Goal: Check status: Check status

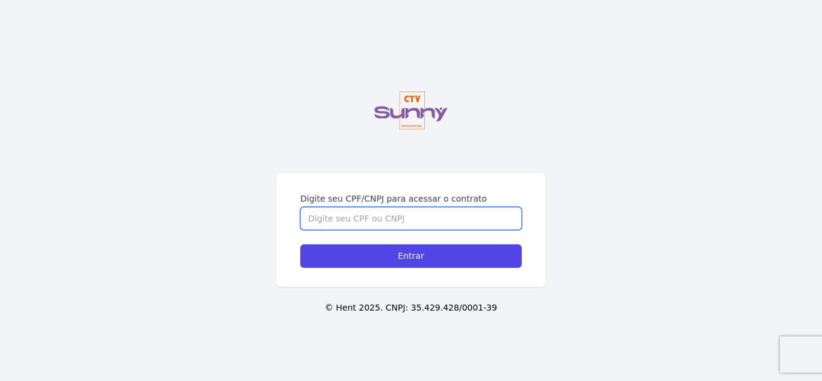
click at [427, 207] on input "Digite seu CPF/CNPJ para acessar o contrato" at bounding box center [410, 218] width 221 height 23
type input "16319330783"
click at [300, 244] on input "Entrar" at bounding box center [410, 255] width 221 height 23
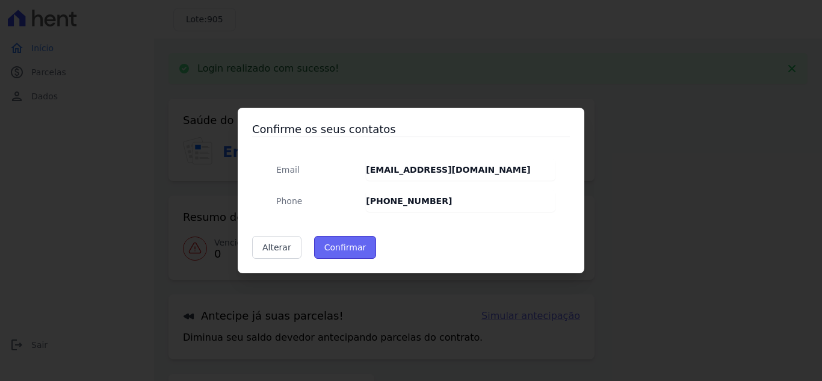
click at [338, 246] on button "Confirmar" at bounding box center [345, 247] width 63 height 23
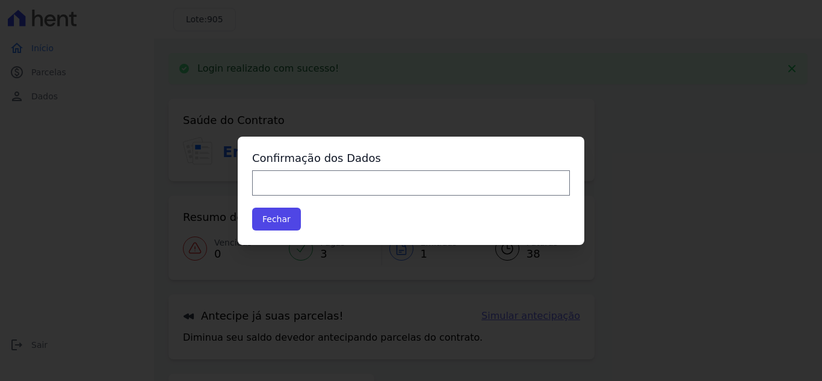
type input "Contatos confirmados com sucesso."
click at [269, 216] on button "Fechar" at bounding box center [276, 219] width 49 height 23
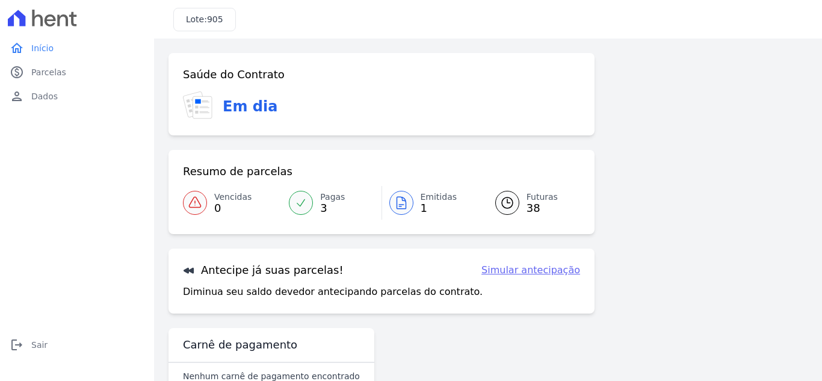
click at [318, 200] on link "Pagas 3" at bounding box center [330, 203] width 99 height 34
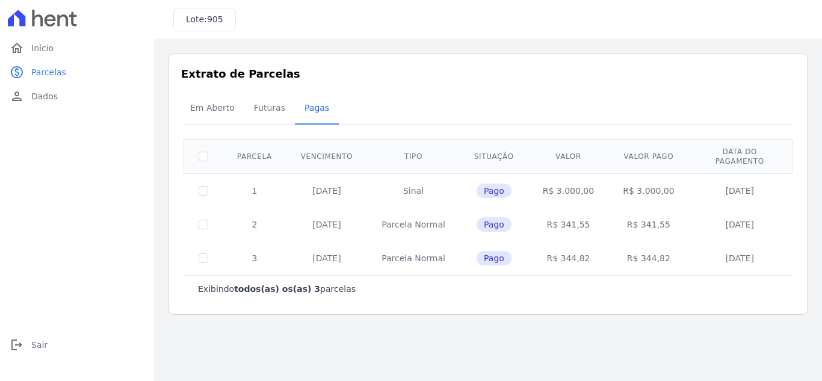
drag, startPoint x: 451, startPoint y: 348, endPoint x: 442, endPoint y: 344, distance: 9.4
click at [451, 348] on main "Listagem de parcelas Baixar PDF Extrato de Parcelas Em [GEOGRAPHIC_DATA] Futura…" at bounding box center [488, 209] width 668 height 342
click at [744, 85] on div "Extrato de Parcelas Em [GEOGRAPHIC_DATA] Futuras [GEOGRAPHIC_DATA] 0 selecionad…" at bounding box center [487, 184] width 639 height 262
click at [263, 103] on span "Futuras" at bounding box center [270, 108] width 46 height 24
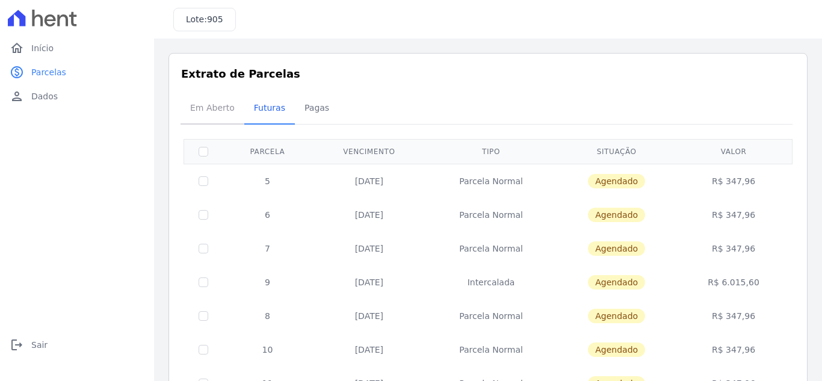
click at [200, 109] on span "Em Aberto" at bounding box center [212, 108] width 59 height 24
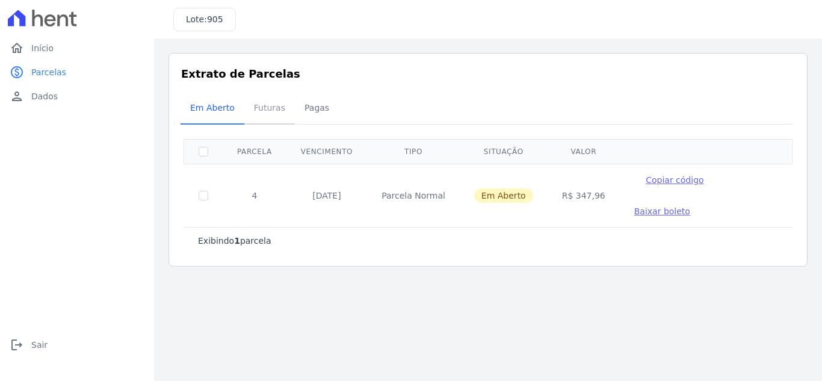
click at [266, 105] on span "Futuras" at bounding box center [270, 108] width 46 height 24
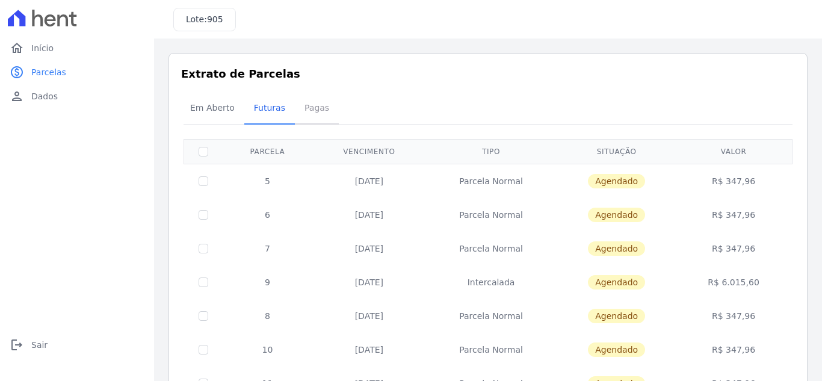
click at [302, 115] on span "Pagas" at bounding box center [316, 108] width 39 height 24
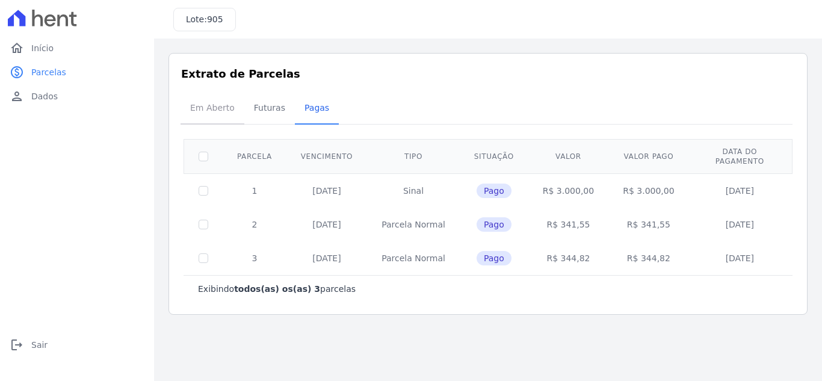
click at [214, 98] on span "Em Aberto" at bounding box center [212, 108] width 59 height 24
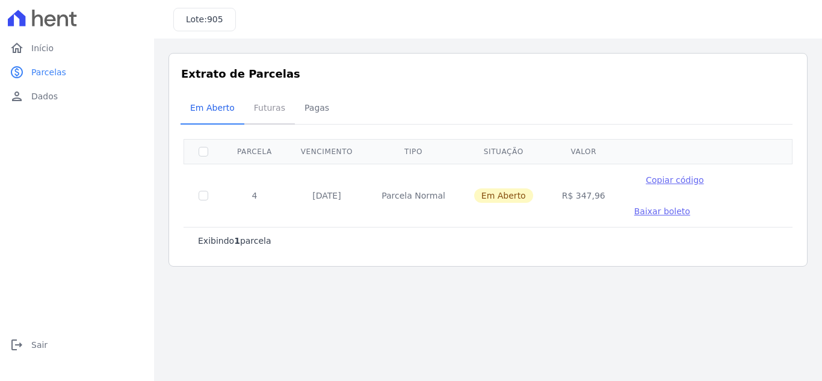
click at [254, 116] on span "Futuras" at bounding box center [270, 108] width 46 height 24
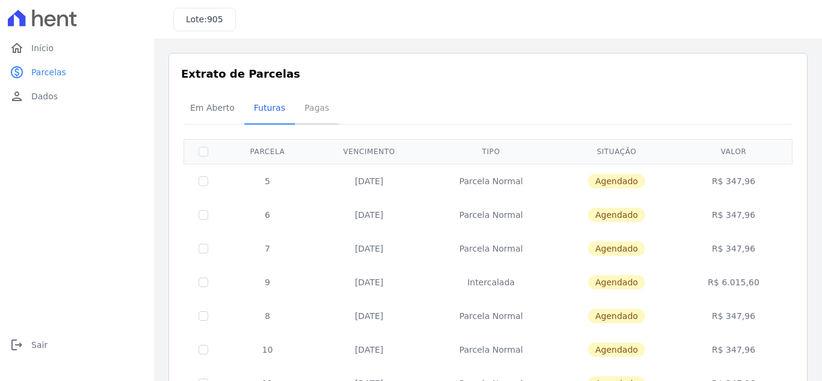
click at [303, 100] on span "Pagas" at bounding box center [316, 108] width 39 height 24
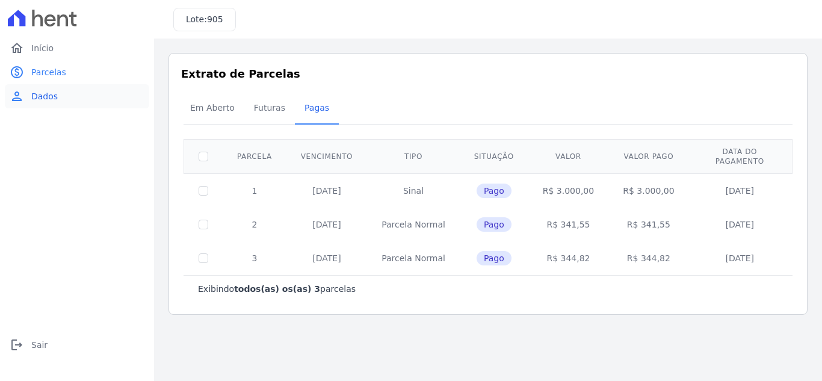
click at [64, 99] on link "person Dados" at bounding box center [77, 96] width 144 height 24
